Goal: Information Seeking & Learning: Learn about a topic

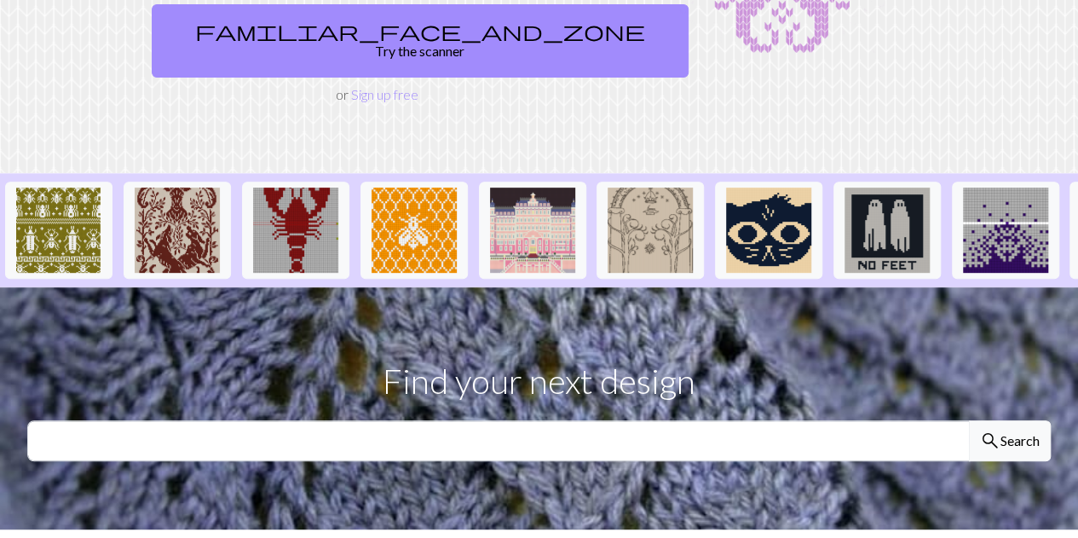
scroll to position [278, 0]
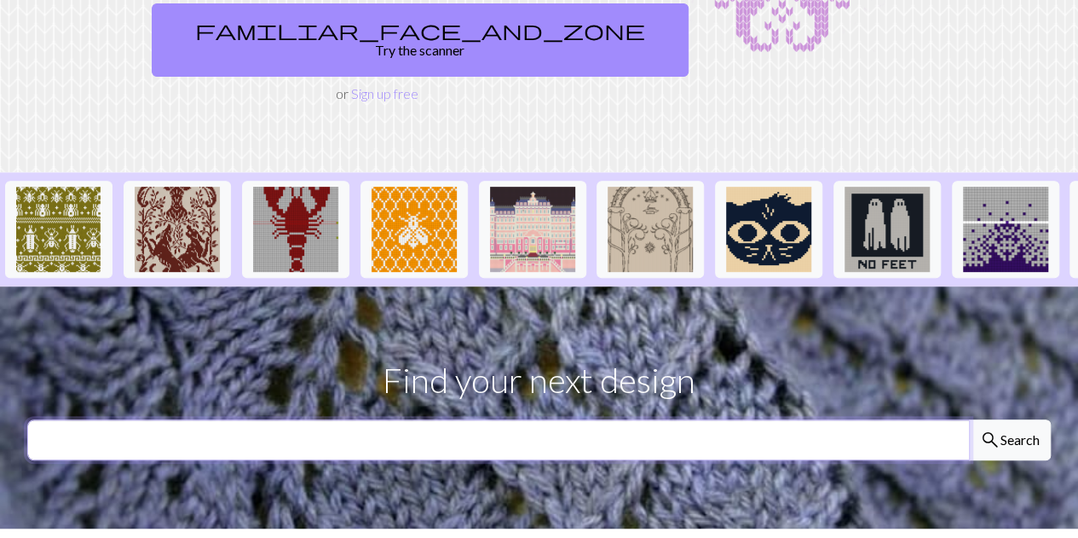
click at [793, 419] on input "text" at bounding box center [498, 439] width 943 height 41
type input "fall"
click at [969, 419] on button "search Search" at bounding box center [1010, 439] width 82 height 41
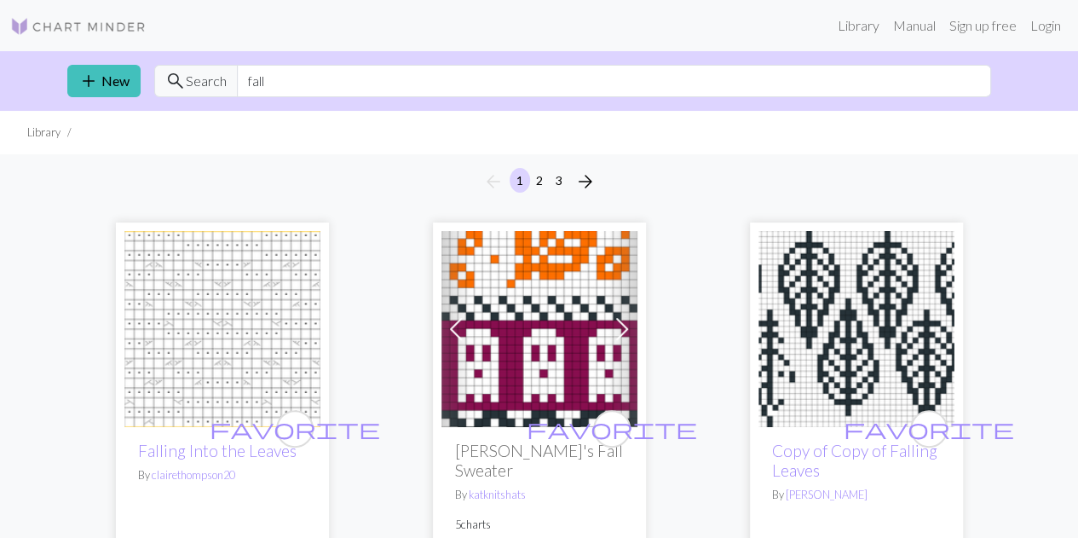
click at [52, 140] on li "Library" at bounding box center [43, 132] width 33 height 16
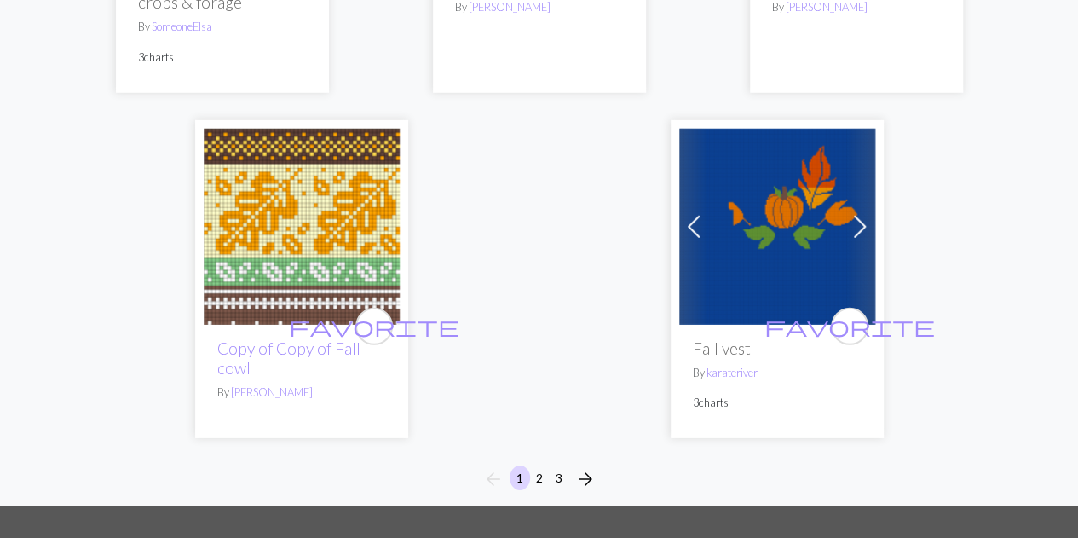
scroll to position [5650, 0]
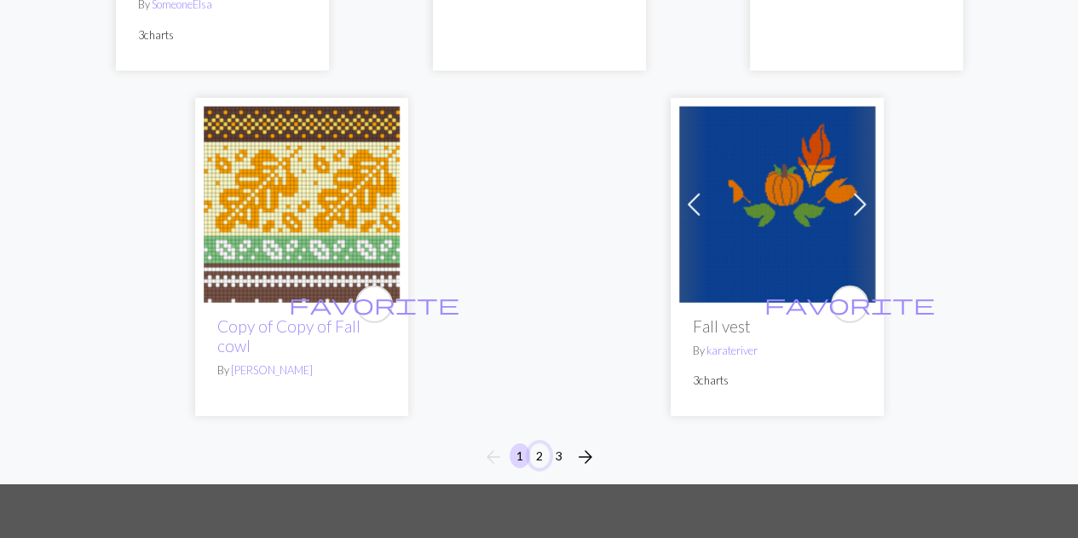
click at [534, 443] on button "2" at bounding box center [539, 455] width 20 height 25
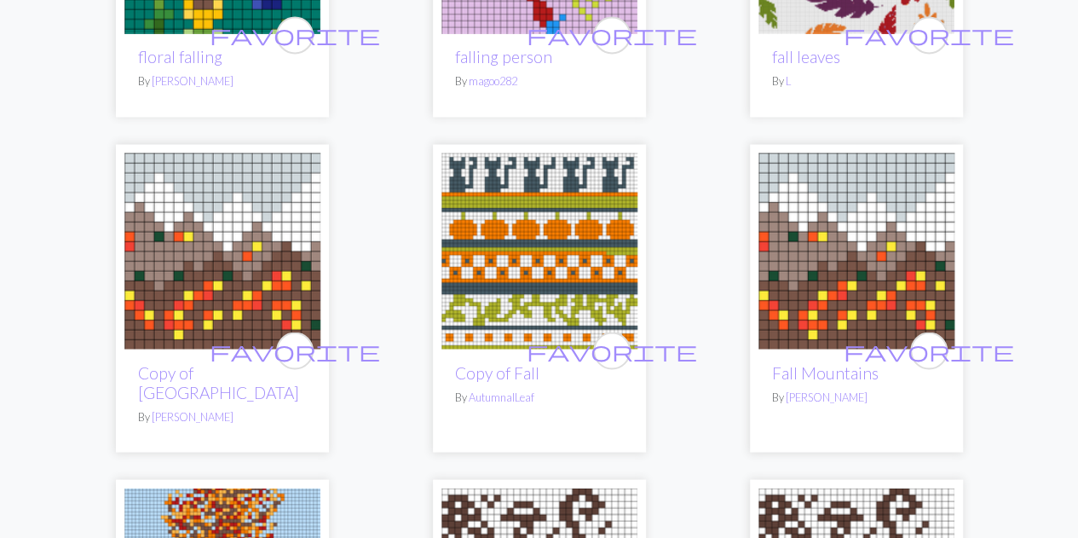
scroll to position [4613, 0]
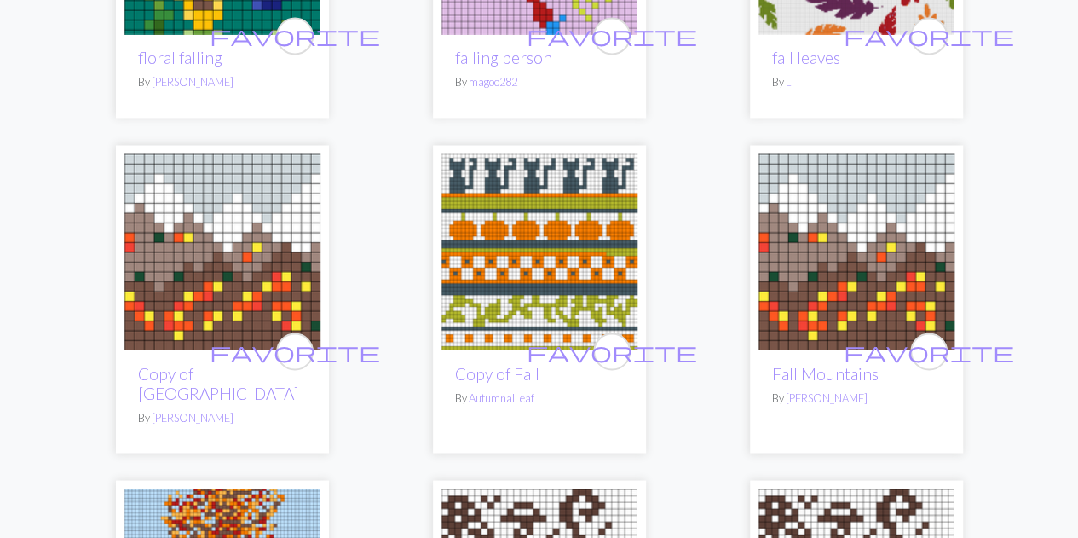
click at [572, 238] on img at bounding box center [540, 251] width 196 height 196
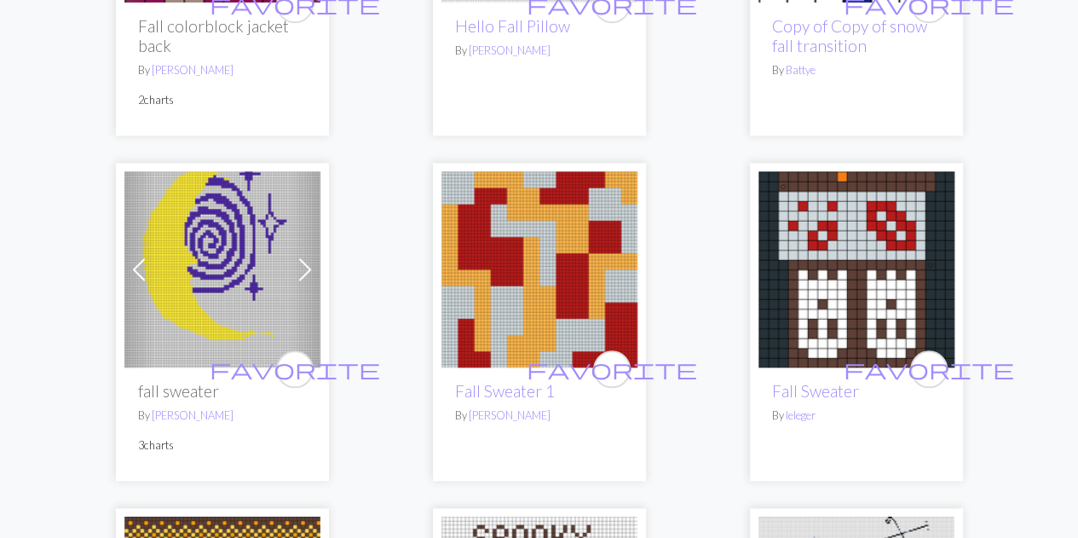
scroll to position [770, 0]
